Goal: Task Accomplishment & Management: Manage account settings

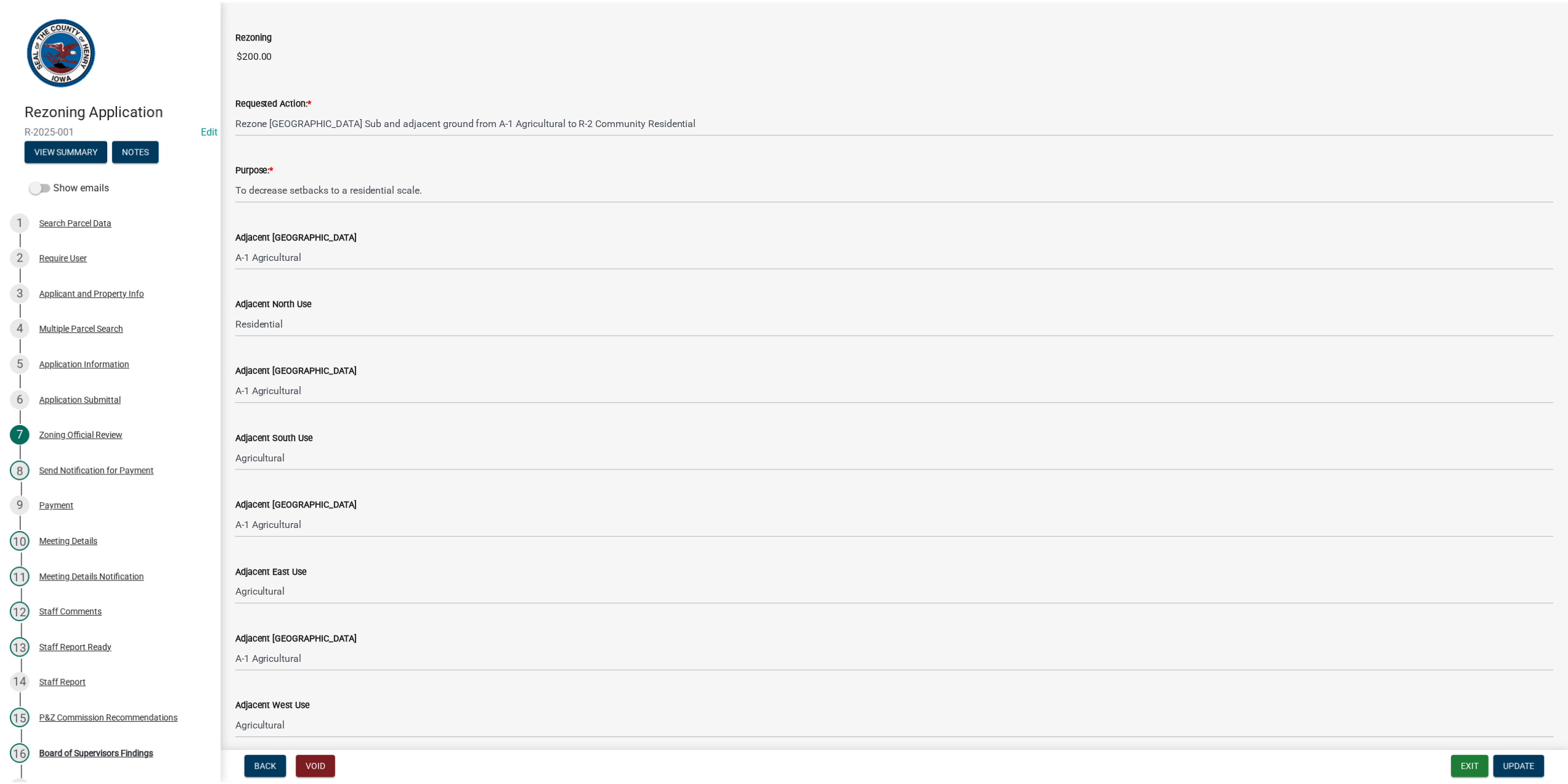
scroll to position [102, 0]
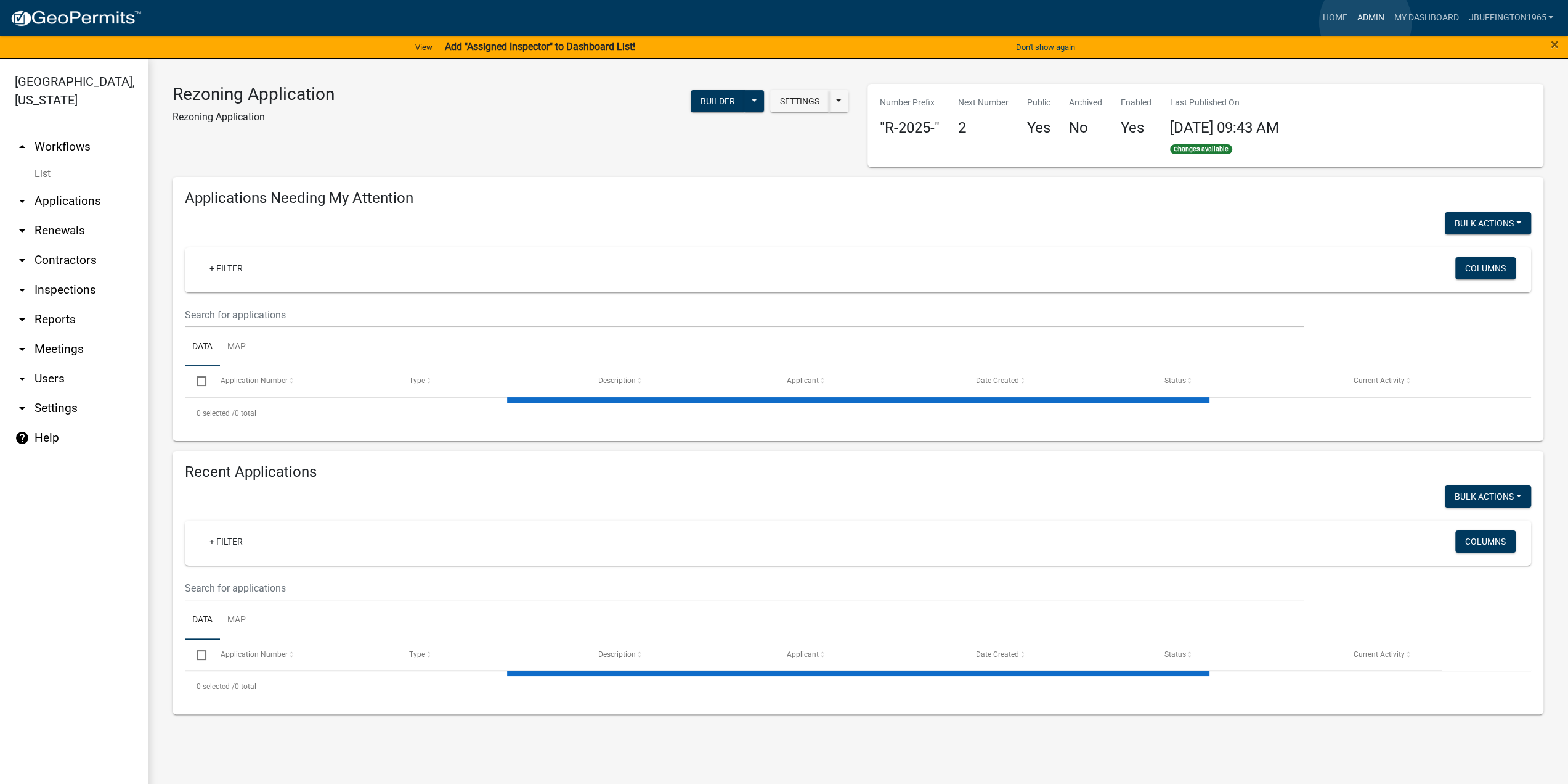
click at [1366, 22] on link "Admin" at bounding box center [1371, 18] width 37 height 24
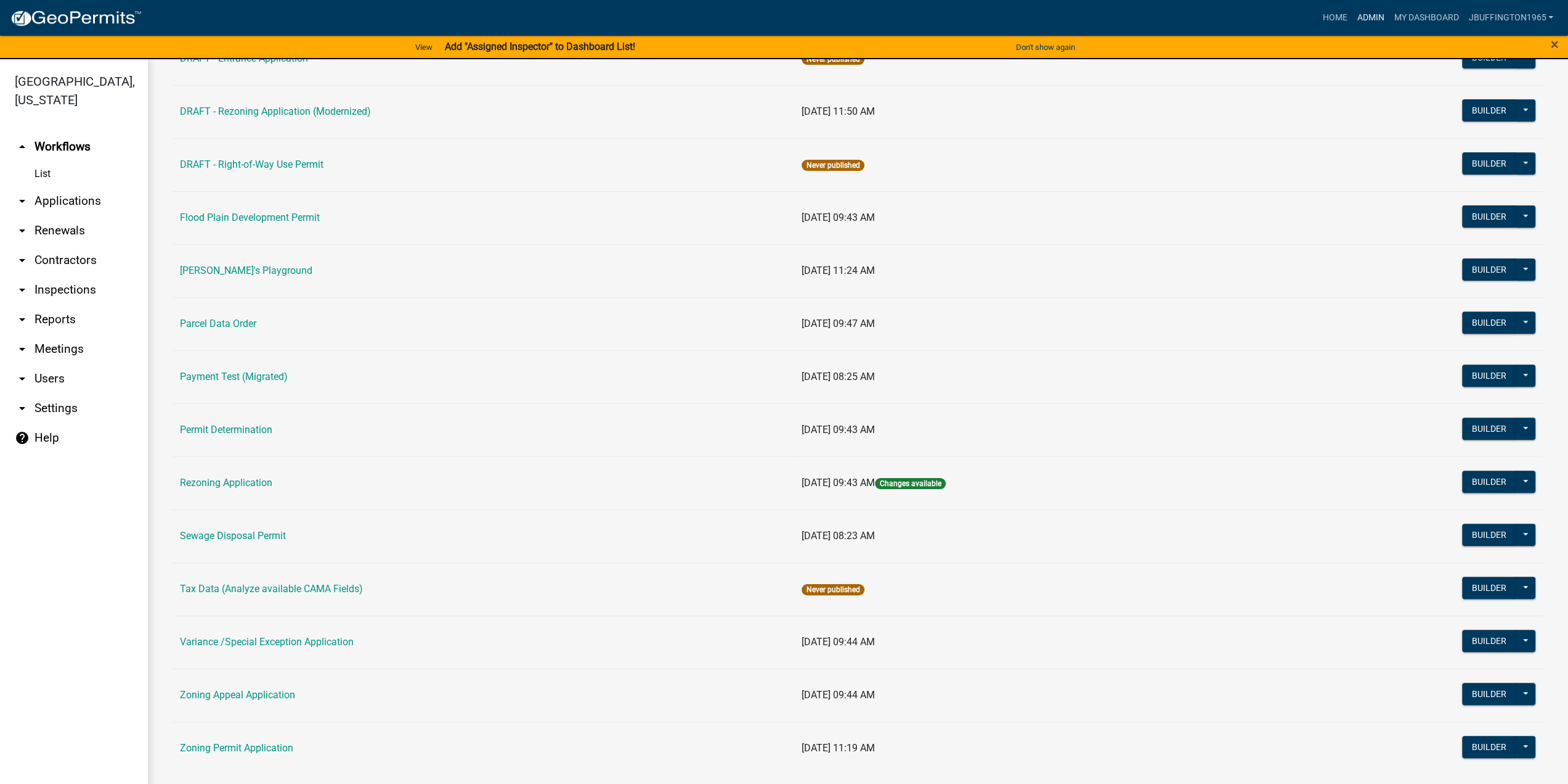
scroll to position [370, 0]
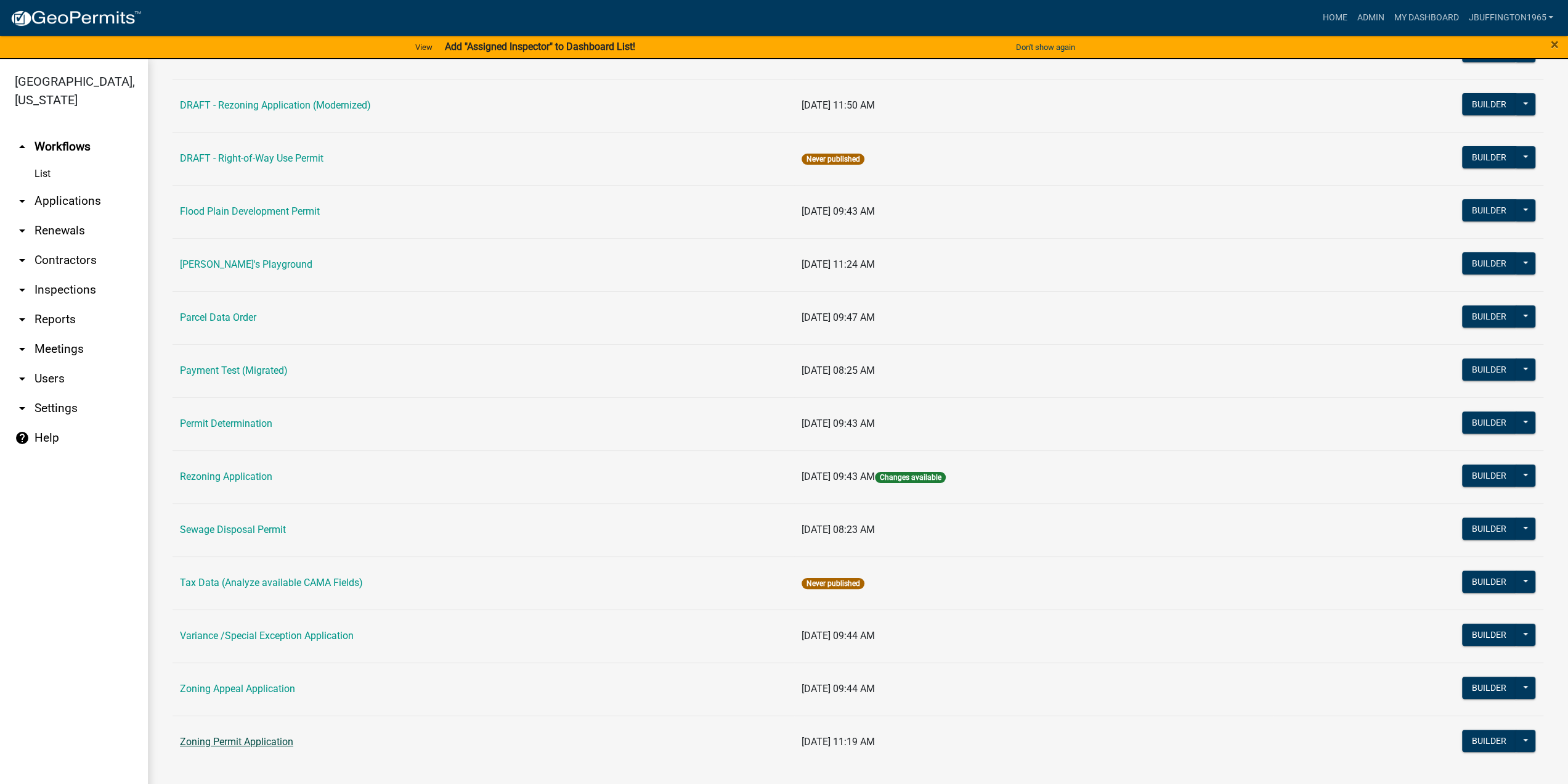
click at [235, 736] on link "Zoning Permit Application" at bounding box center [236, 741] width 113 height 12
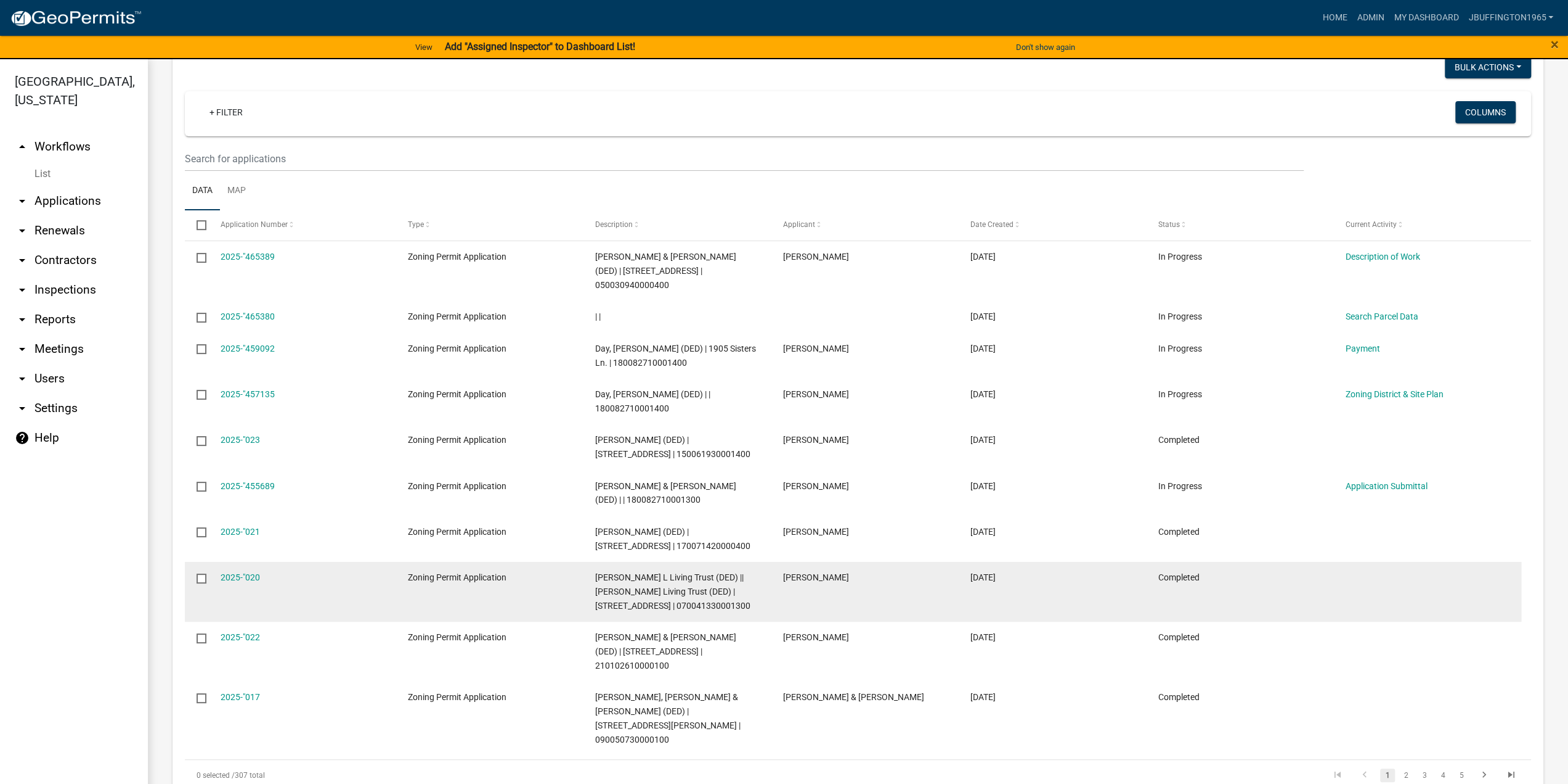
scroll to position [463, 0]
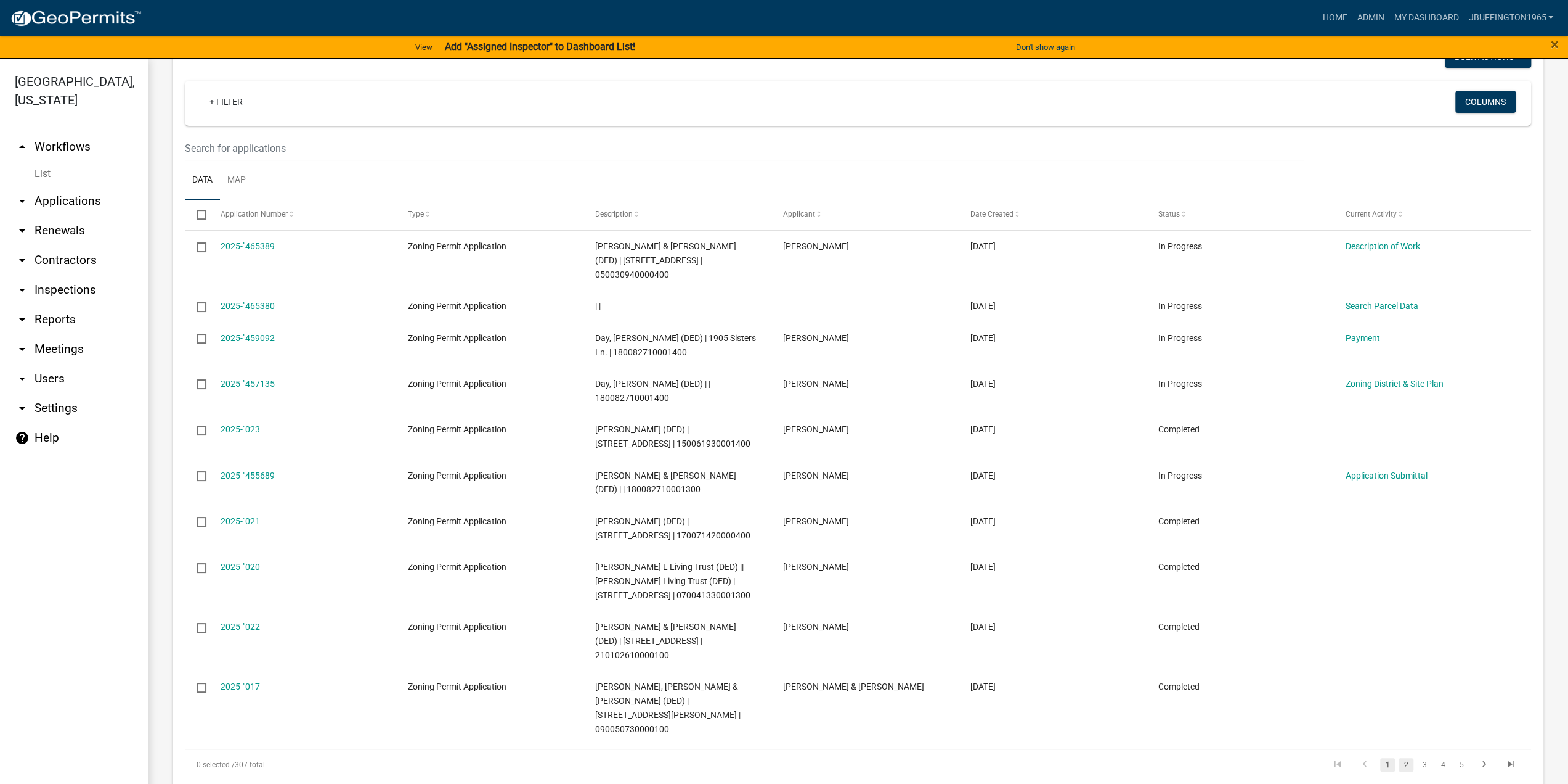
click at [1399, 758] on link "2" at bounding box center [1406, 764] width 14 height 14
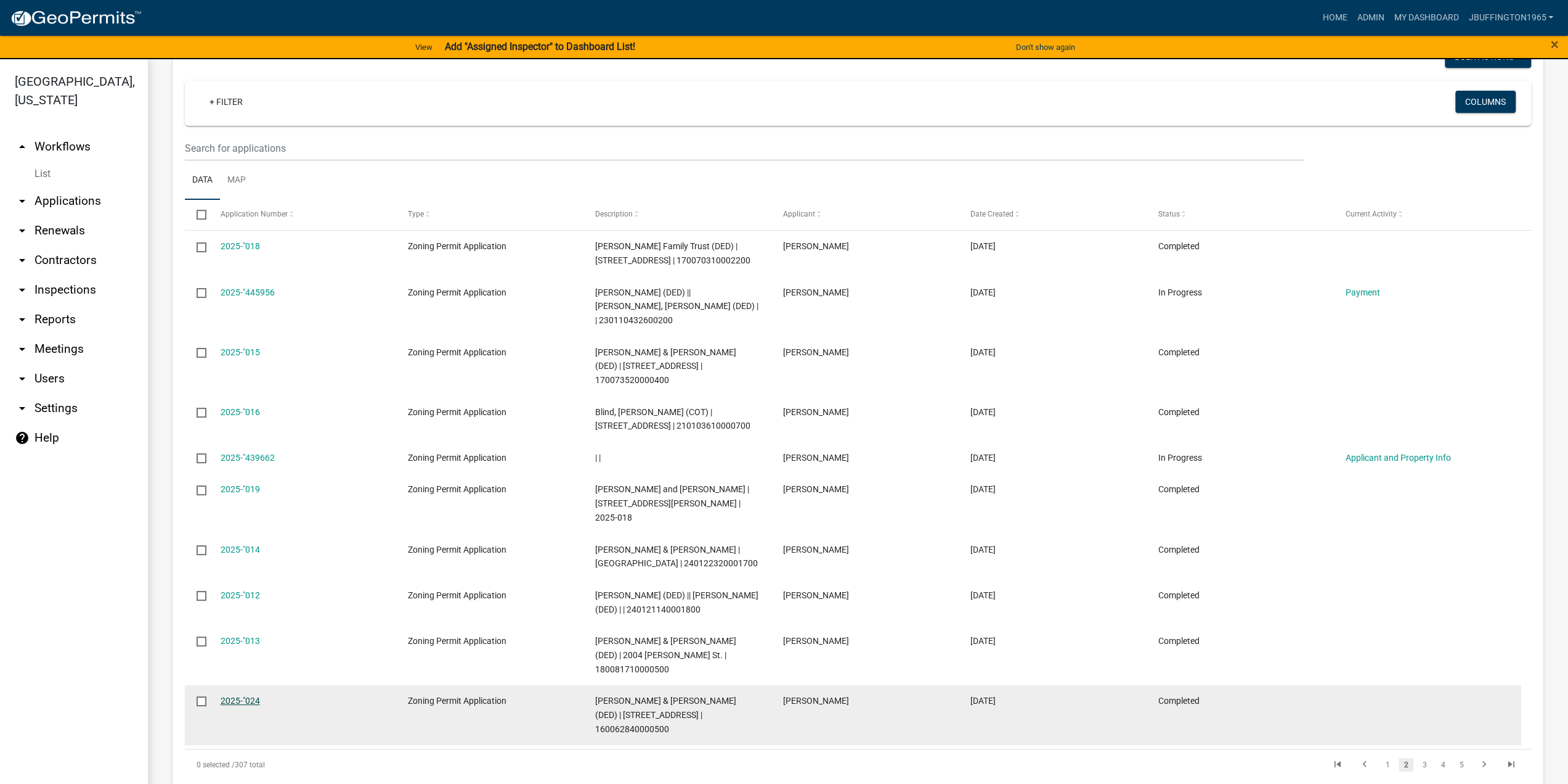
click at [232, 696] on link "2025-"024" at bounding box center [241, 701] width 39 height 10
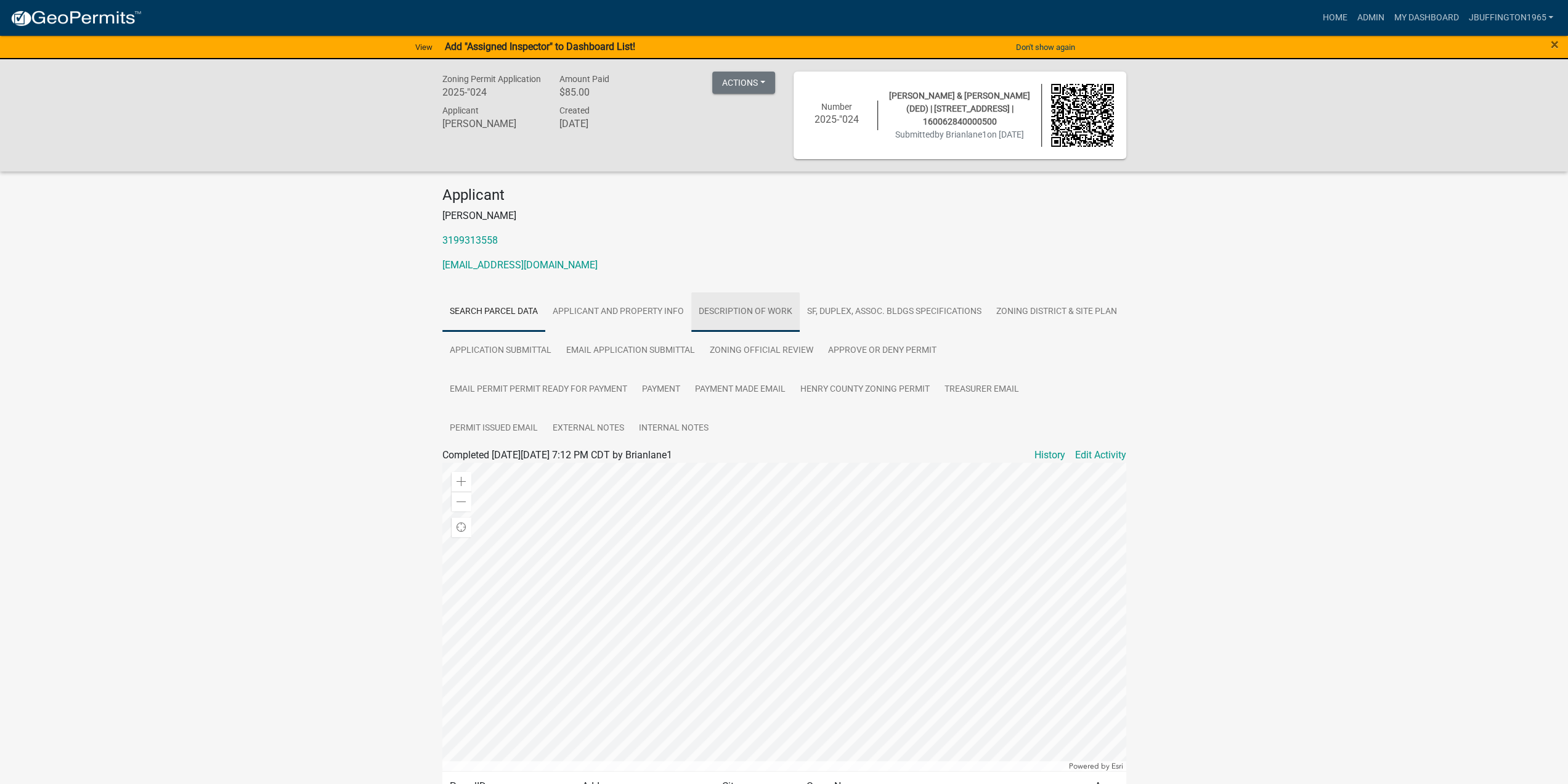
click at [747, 312] on link "Description of Work" at bounding box center [745, 312] width 109 height 39
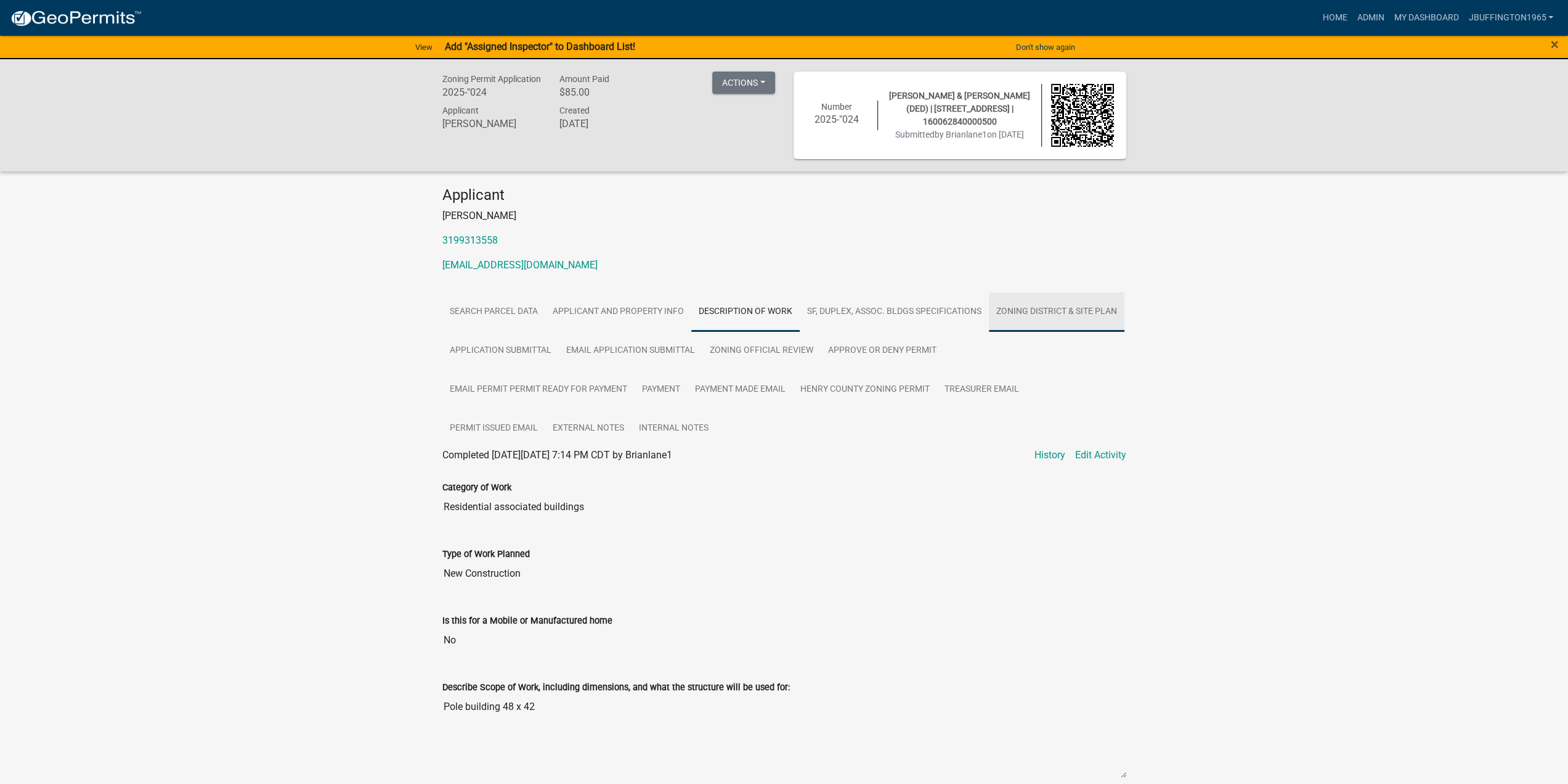
click at [1074, 310] on link "Zoning District & Site Plan" at bounding box center [1057, 312] width 136 height 39
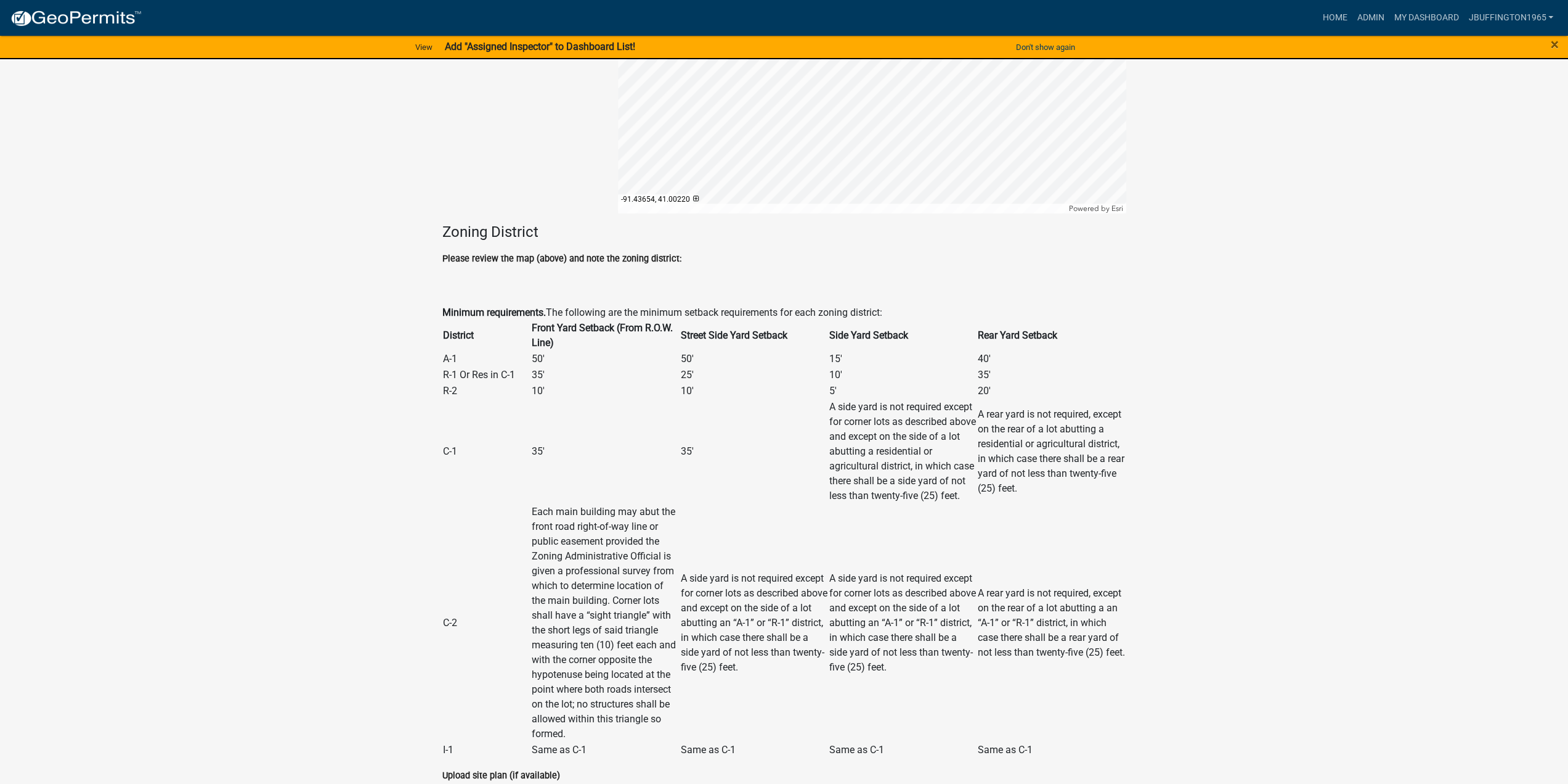
scroll to position [1356, 0]
